Goal: Task Accomplishment & Management: Use online tool/utility

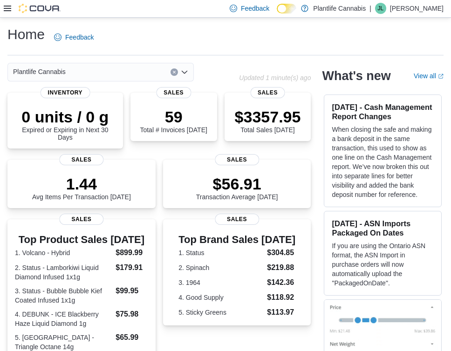
click at [8, 11] on icon at bounding box center [7, 9] width 7 height 6
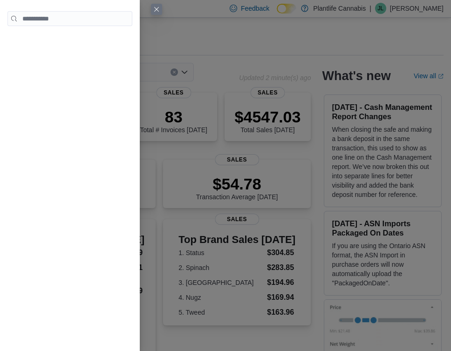
click at [153, 8] on button "Close this dialog" at bounding box center [156, 9] width 11 height 11
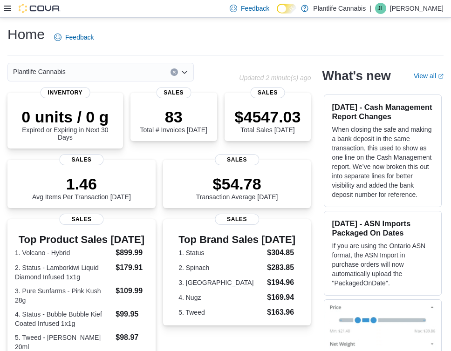
click at [4, 9] on icon at bounding box center [7, 8] width 7 height 7
click at [10, 9] on icon at bounding box center [7, 9] width 7 height 6
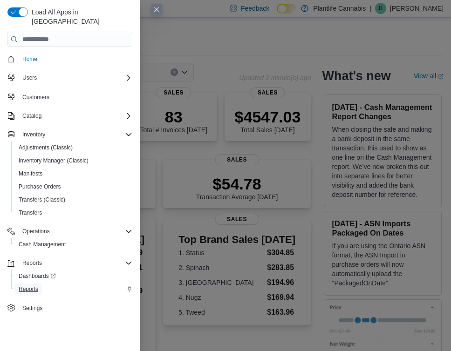
click at [34, 286] on span "Reports" at bounding box center [29, 289] width 20 height 7
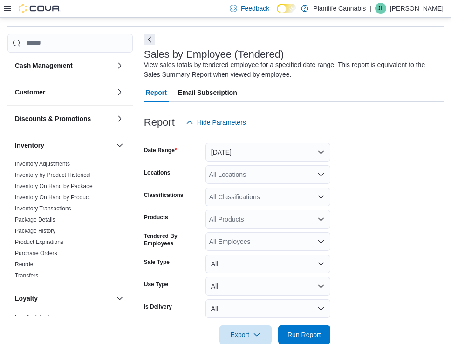
scroll to position [31, 0]
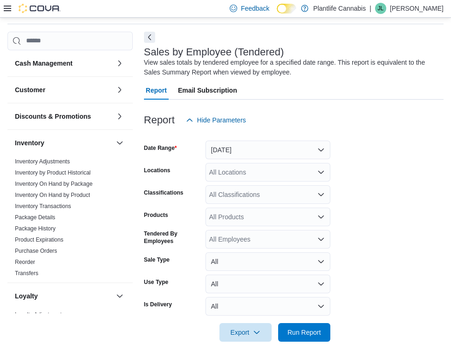
click at [150, 43] on div at bounding box center [294, 45] width 300 height 4
click at [150, 39] on button "Next" at bounding box center [149, 36] width 11 height 11
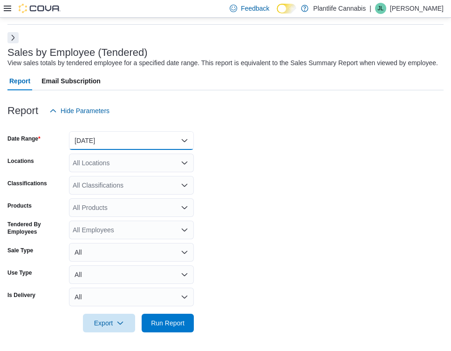
click at [90, 148] on button "Yesterday" at bounding box center [131, 140] width 125 height 19
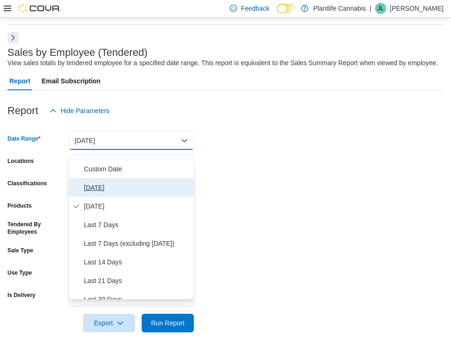
click at [99, 185] on span "Today" at bounding box center [137, 187] width 106 height 11
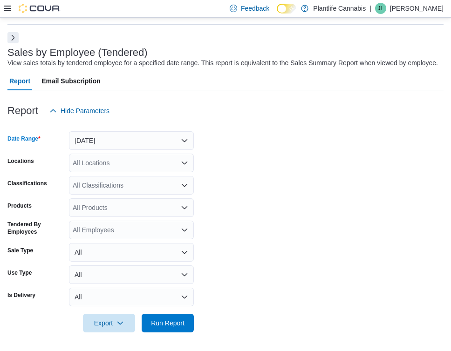
click at [102, 172] on div "All Locations" at bounding box center [131, 163] width 125 height 19
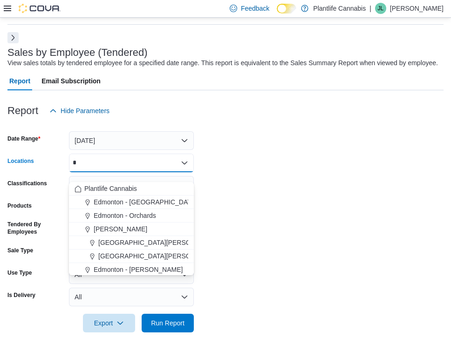
type input "**"
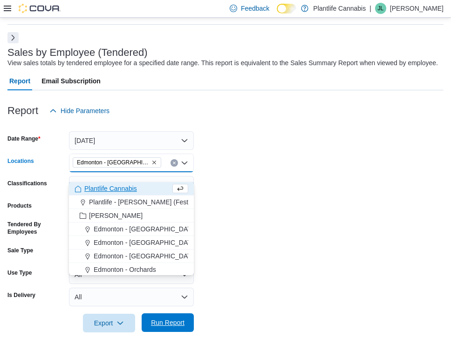
click at [178, 328] on span "Run Report" at bounding box center [168, 322] width 34 height 9
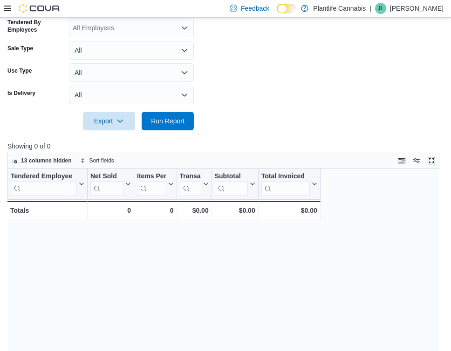
scroll to position [232, 0]
